Goal: Find specific page/section: Find specific page/section

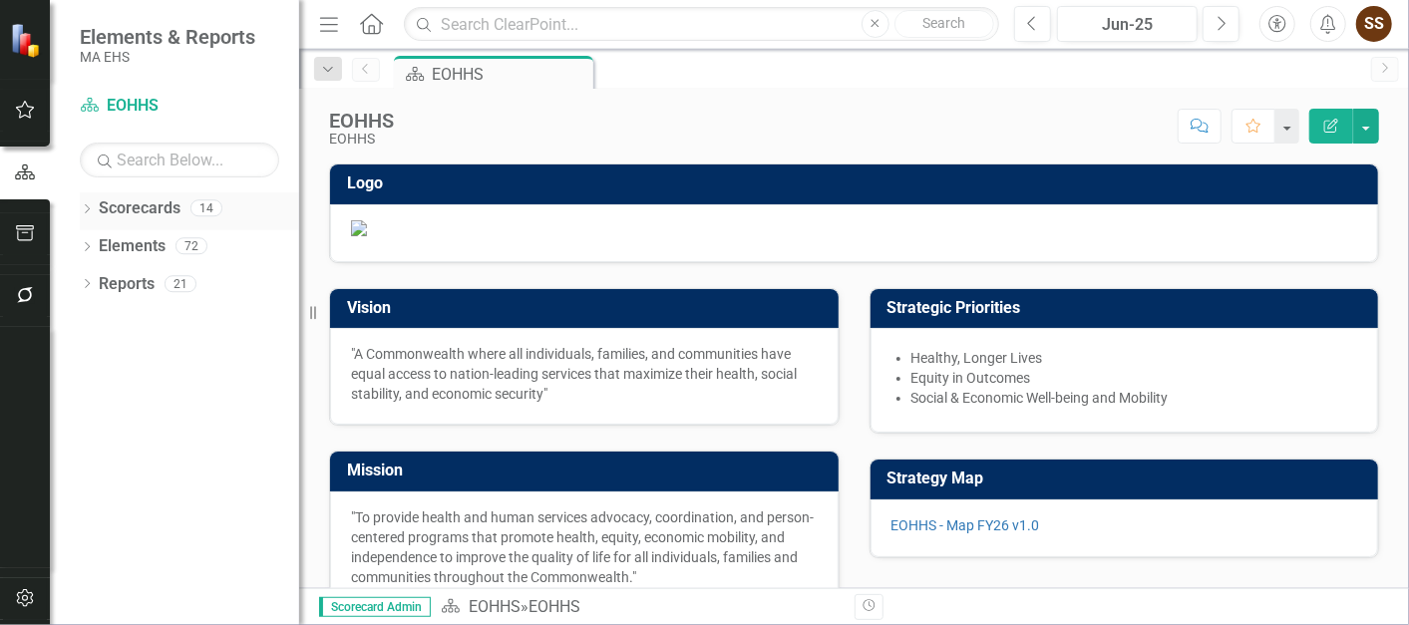
click at [85, 202] on div "Dropdown" at bounding box center [87, 210] width 14 height 17
click at [90, 247] on icon "Dropdown" at bounding box center [97, 245] width 15 height 12
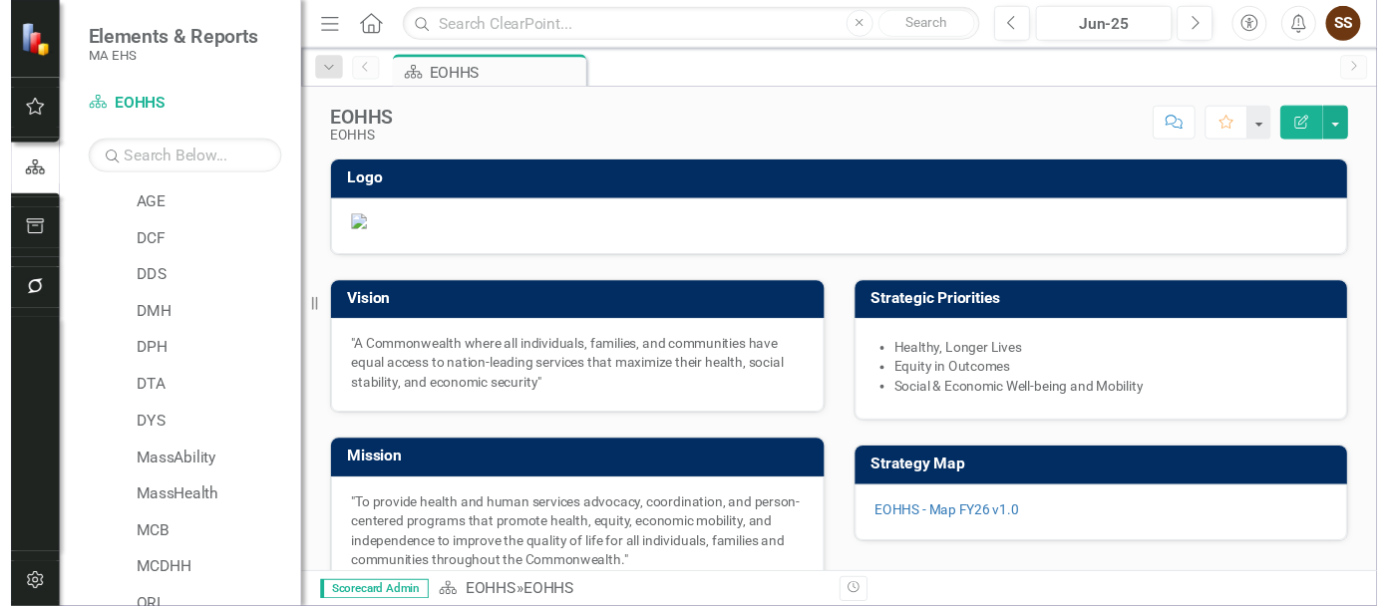
scroll to position [111, 0]
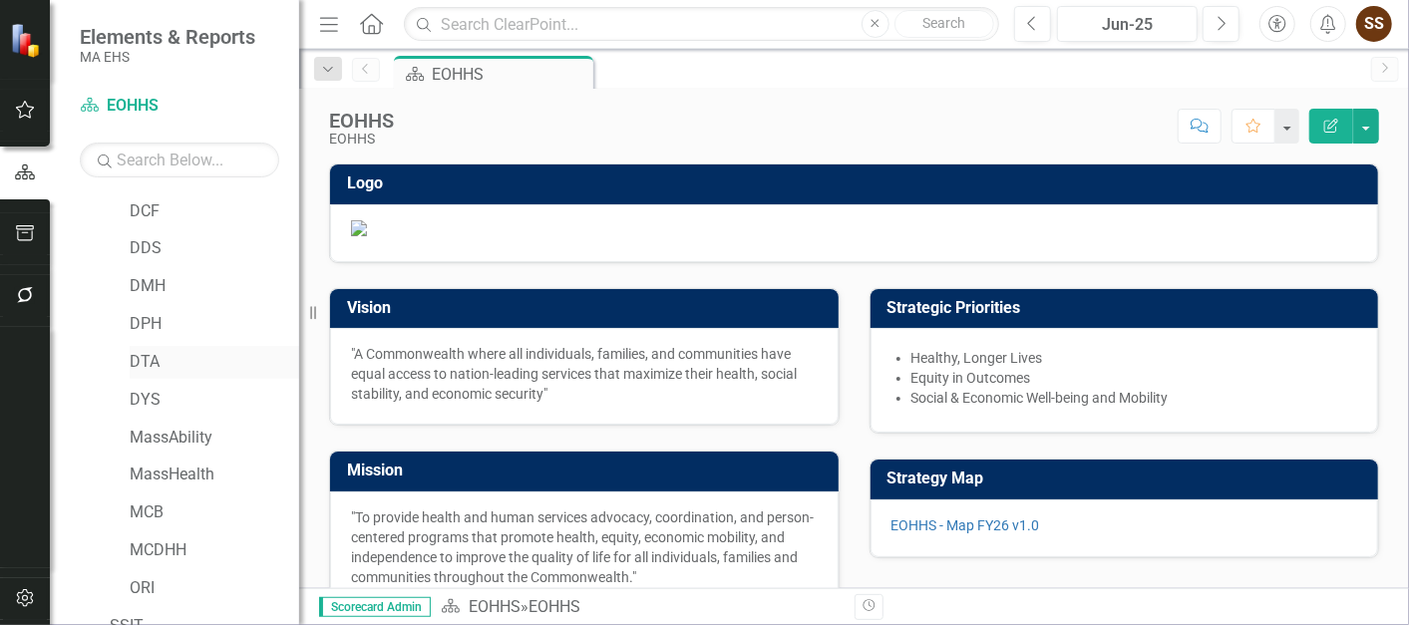
click at [151, 365] on link "DTA" at bounding box center [215, 362] width 170 height 23
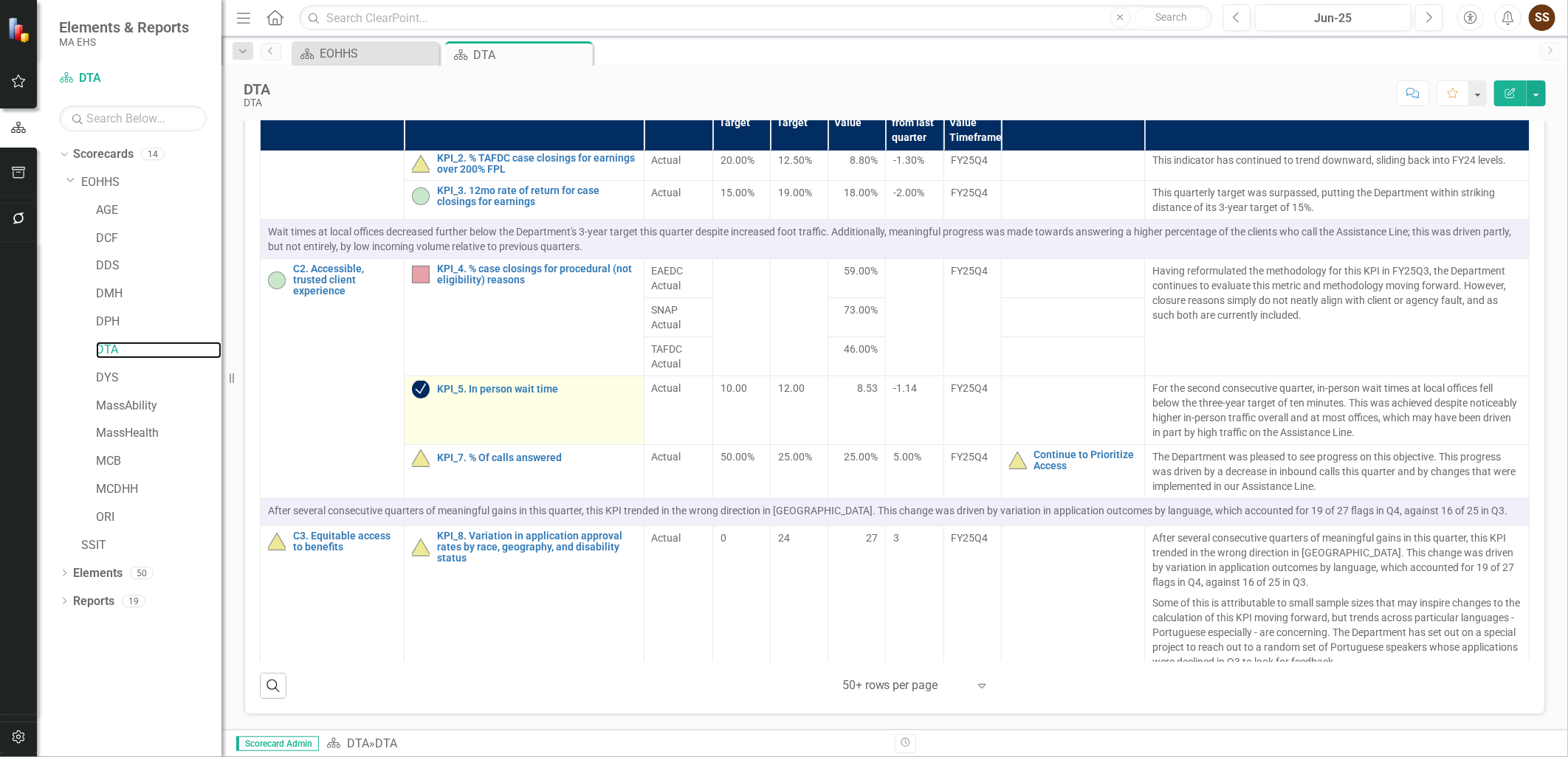
scroll to position [164, 0]
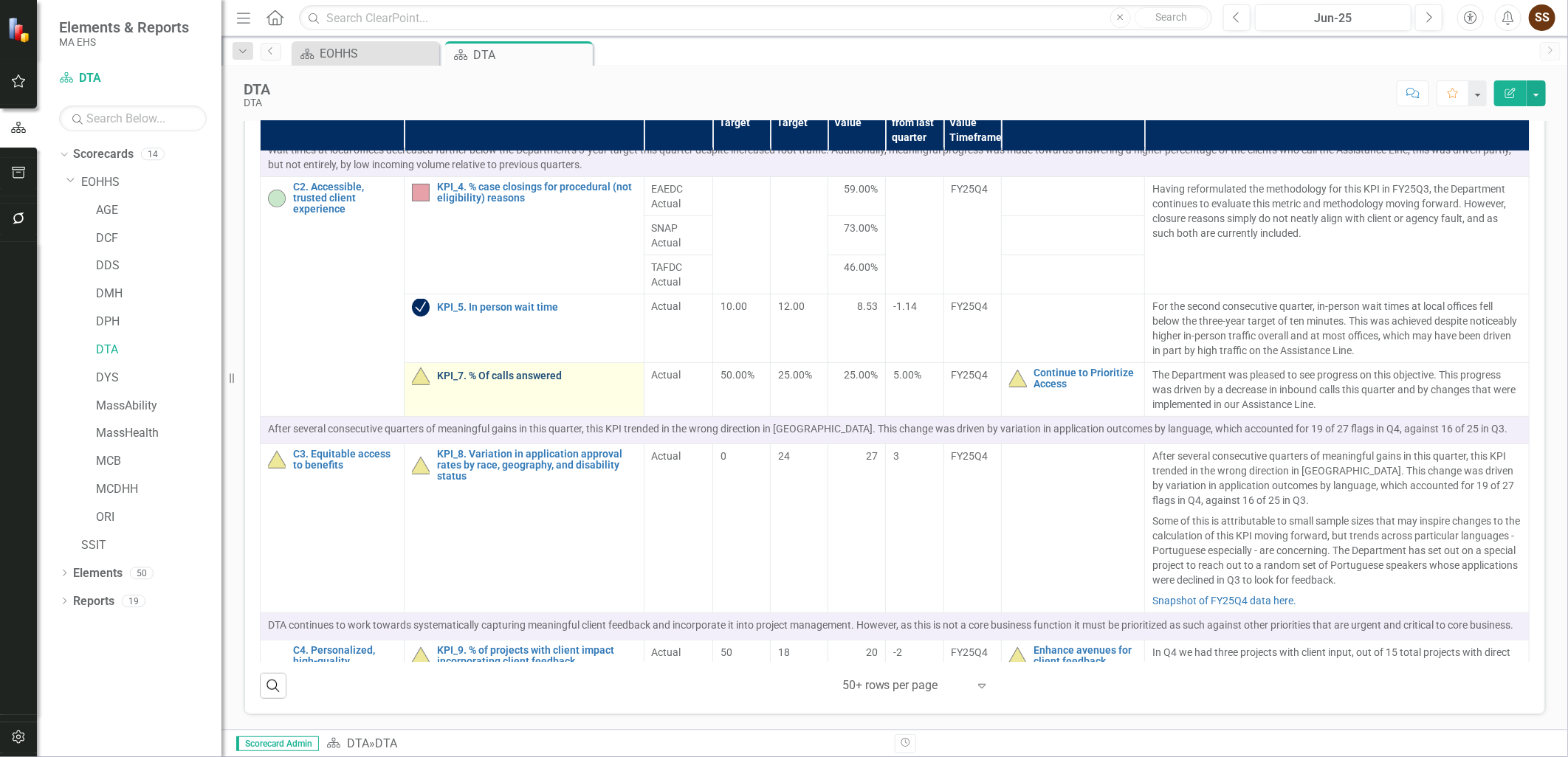
click at [499, 382] on link "KPI_7. % Of calls answered" at bounding box center [536, 376] width 199 height 11
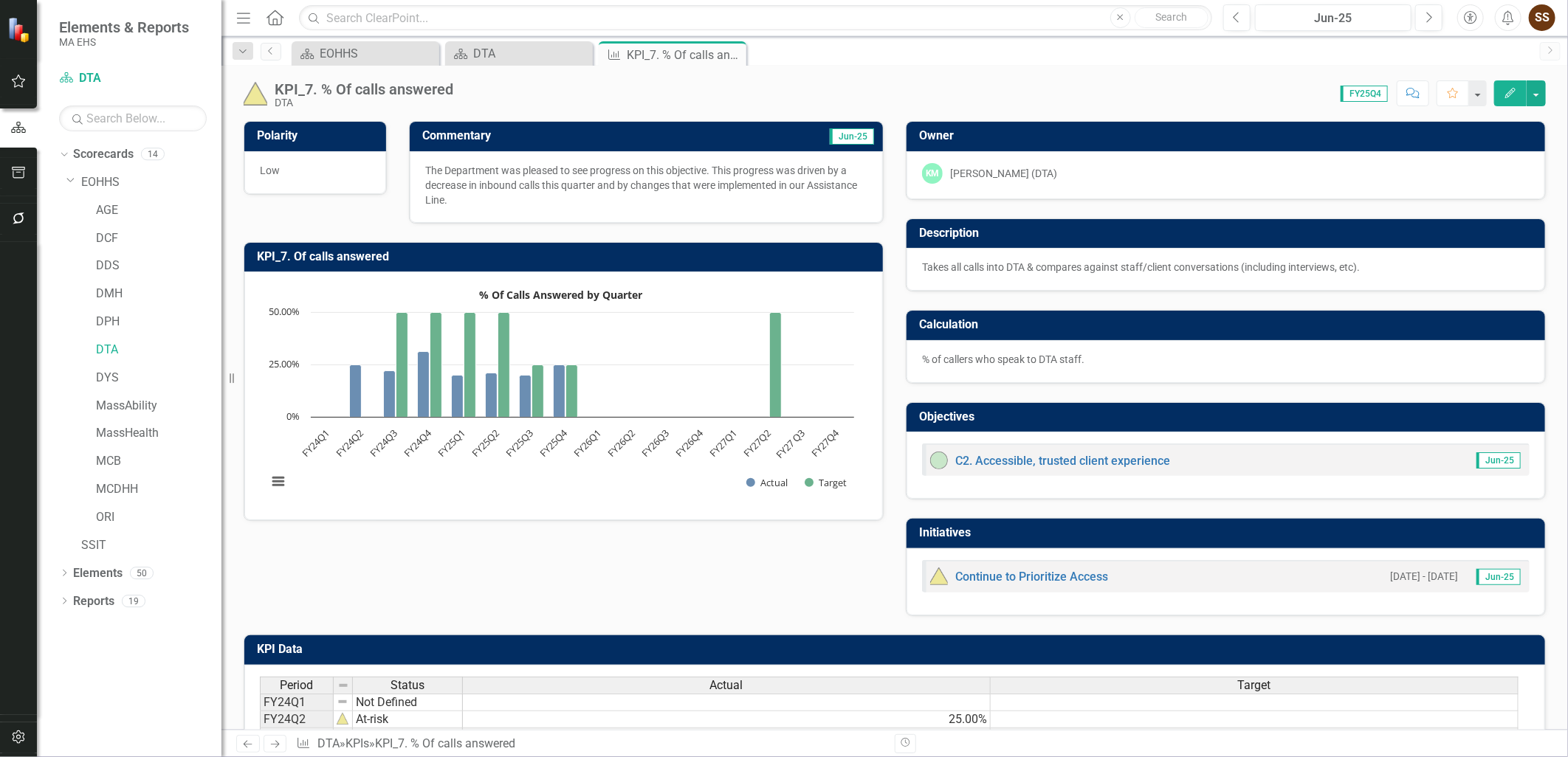
click at [409, 462] on div "Polarity Low Commentary Jun-25 The Department was pleased to see progress on th…" at bounding box center [894, 360] width 1324 height 514
click at [489, 52] on div "DTA" at bounding box center [522, 53] width 98 height 18
